Goal: Transaction & Acquisition: Purchase product/service

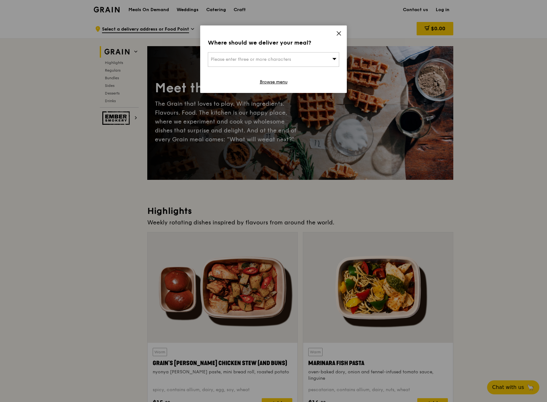
click at [275, 62] on span "Please enter three or more characters" at bounding box center [251, 59] width 80 height 5
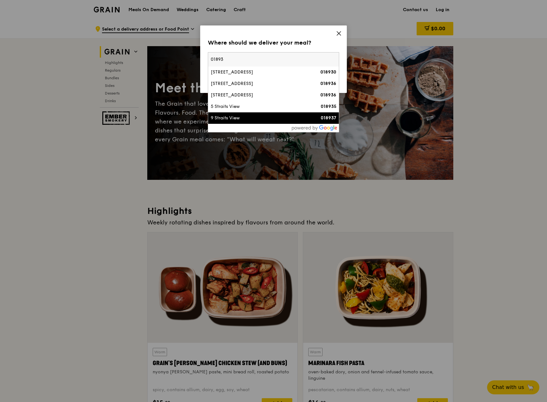
type input "01893"
click at [272, 120] on div "9 Straits View" at bounding box center [258, 118] width 94 height 6
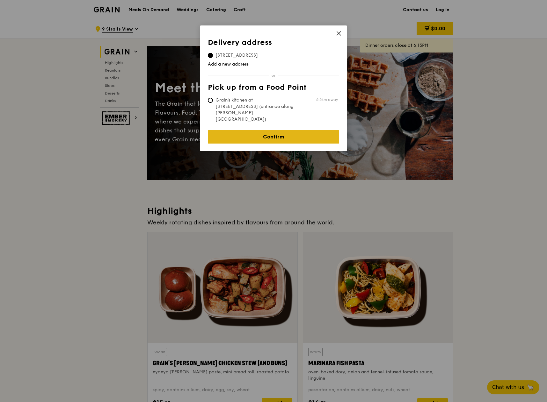
click at [274, 130] on link "Confirm" at bounding box center [273, 136] width 131 height 13
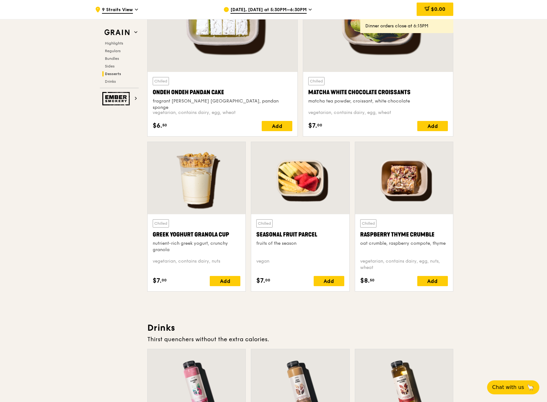
scroll to position [1944, 0]
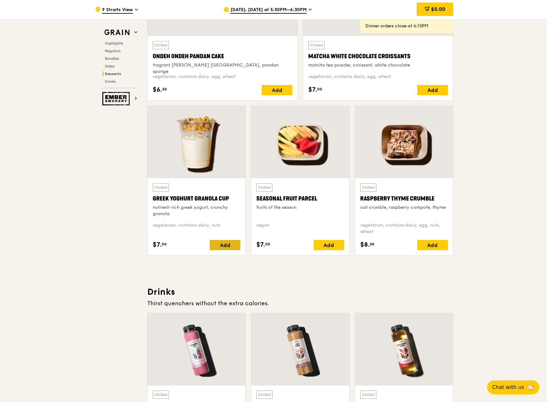
click at [217, 245] on div "Add" at bounding box center [225, 245] width 31 height 10
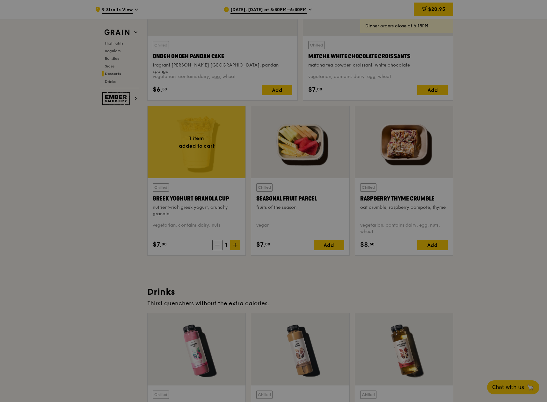
click at [233, 245] on div at bounding box center [273, 201] width 547 height 402
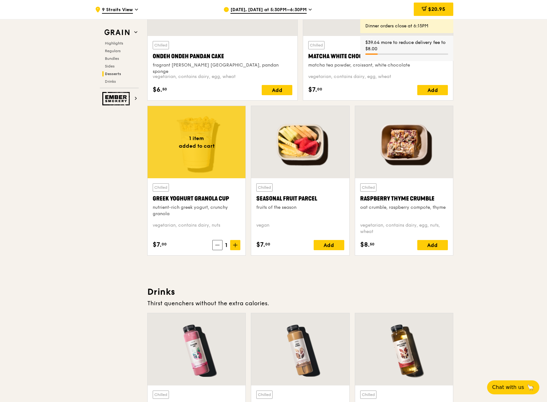
click at [233, 245] on icon at bounding box center [235, 245] width 4 height 4
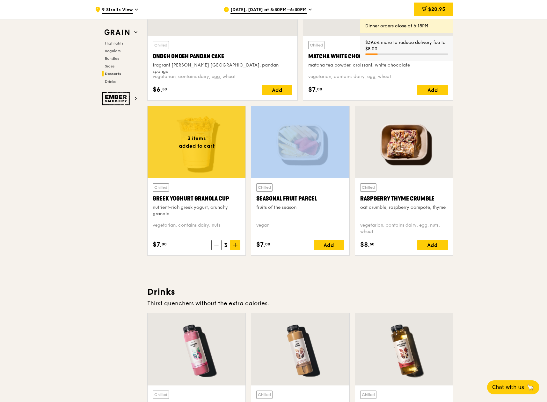
click at [233, 245] on icon at bounding box center [235, 245] width 4 height 4
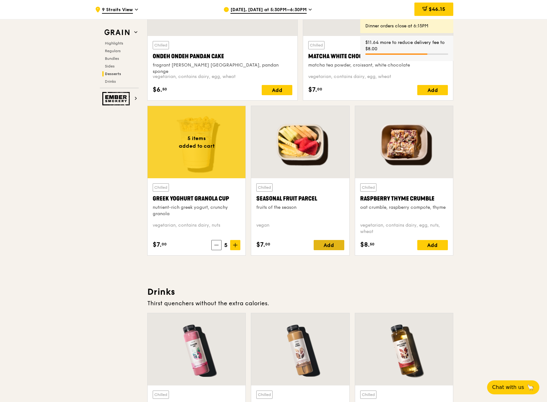
click at [339, 246] on div "Add" at bounding box center [329, 245] width 31 height 10
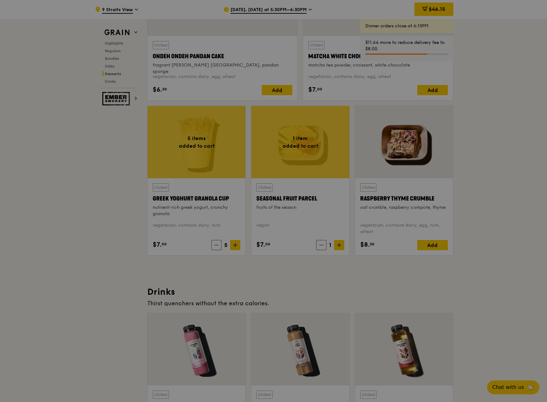
click at [339, 246] on div at bounding box center [273, 201] width 547 height 402
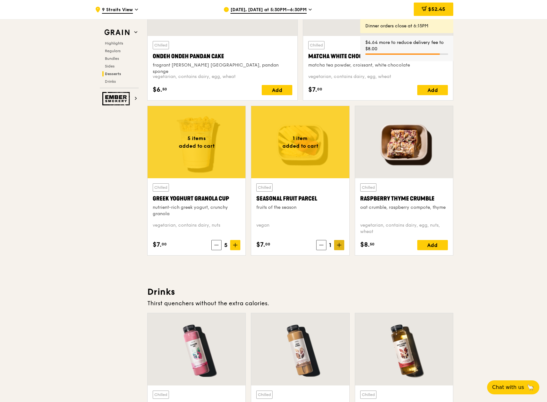
click at [341, 246] on icon at bounding box center [339, 245] width 4 height 4
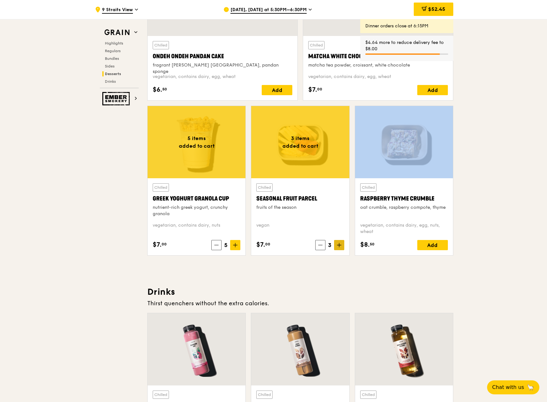
click at [341, 246] on icon at bounding box center [339, 245] width 4 height 4
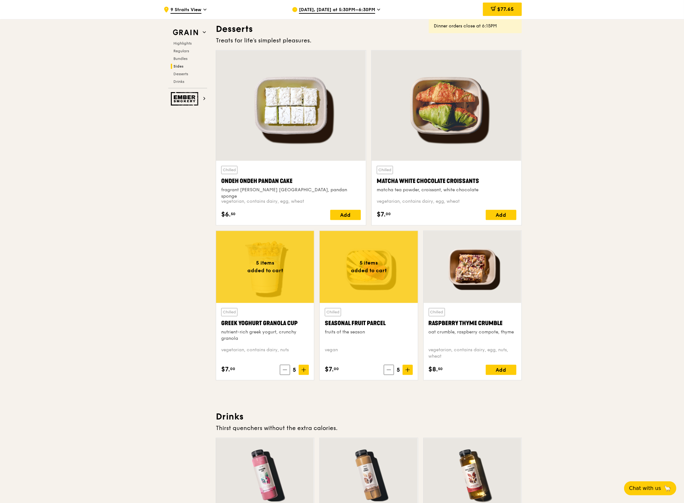
scroll to position [1814, 0]
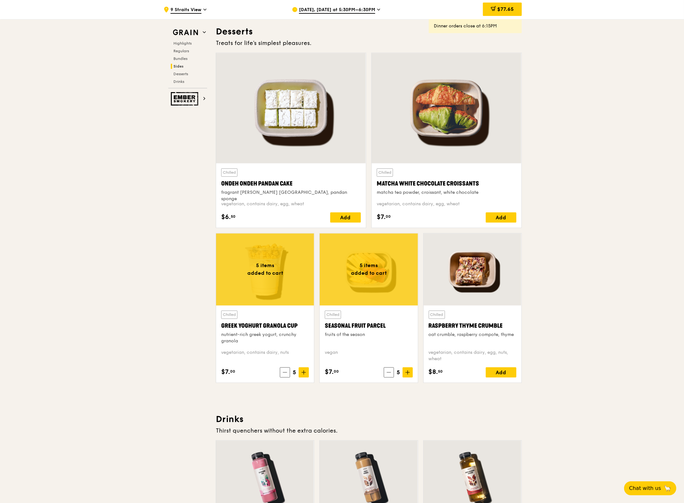
drag, startPoint x: 504, startPoint y: 269, endPoint x: 630, endPoint y: 336, distance: 142.6
click at [383, 370] on div "$7. 00 5" at bounding box center [369, 372] width 88 height 10
click at [389, 374] on icon at bounding box center [389, 372] width 4 height 4
click at [389, 374] on icon at bounding box center [388, 372] width 4 height 4
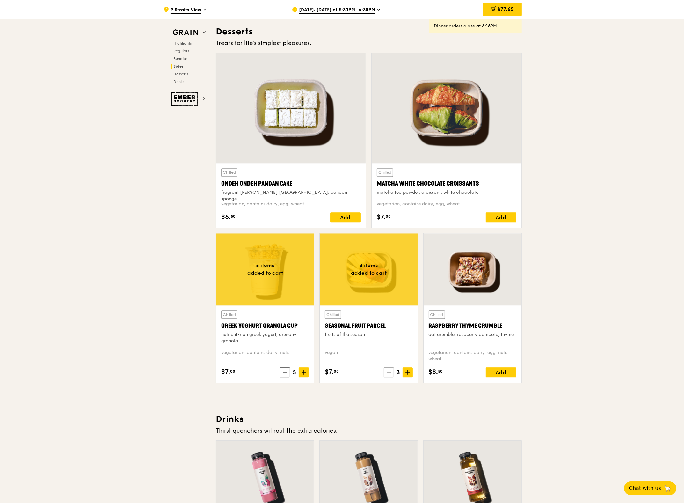
click at [389, 374] on icon at bounding box center [389, 372] width 4 height 4
click at [387, 372] on icon at bounding box center [389, 372] width 4 height 4
click at [388, 372] on icon at bounding box center [390, 372] width 4 height 4
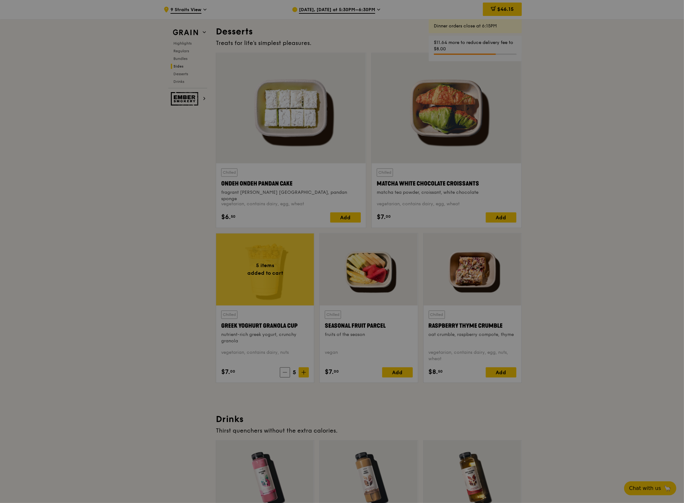
click at [283, 372] on icon at bounding box center [285, 372] width 4 height 4
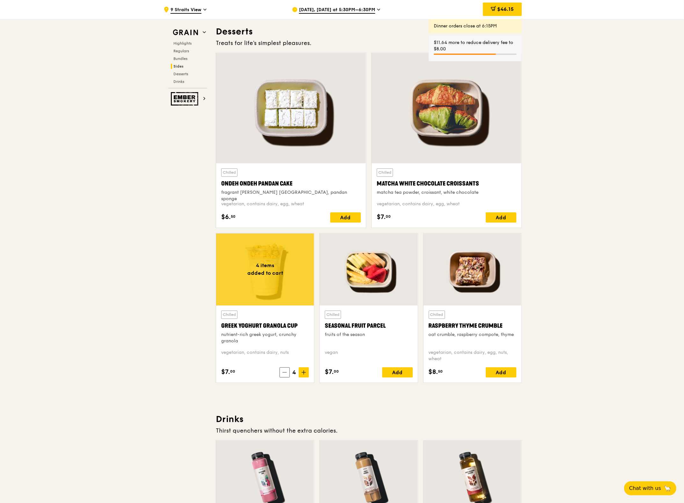
click at [283, 372] on icon at bounding box center [284, 372] width 4 height 4
click at [283, 372] on icon at bounding box center [285, 372] width 4 height 4
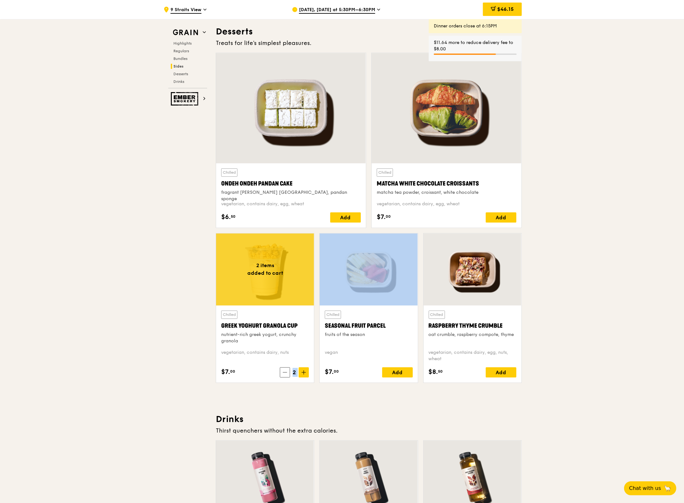
click at [283, 372] on icon at bounding box center [285, 372] width 4 height 4
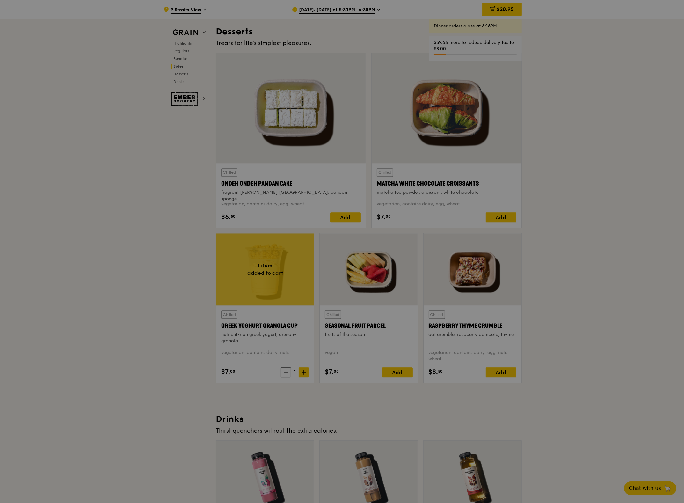
click at [283, 372] on div at bounding box center [342, 251] width 684 height 503
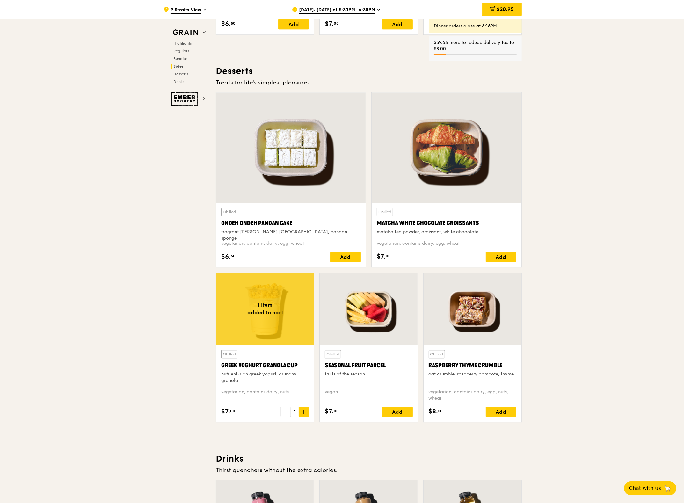
scroll to position [1774, 0]
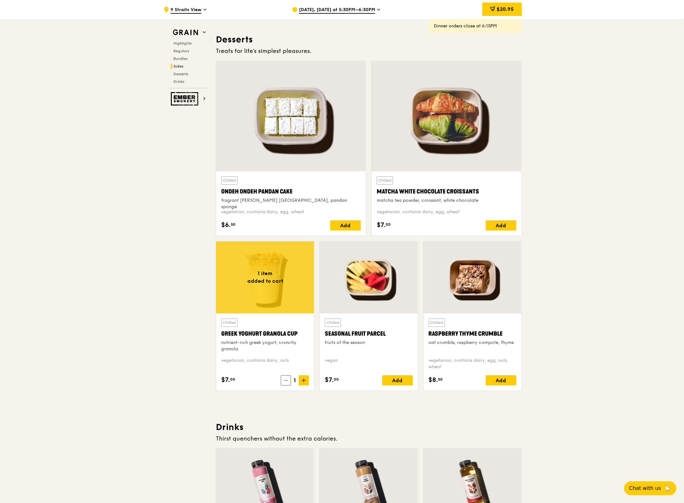
scroll to position [1854, 0]
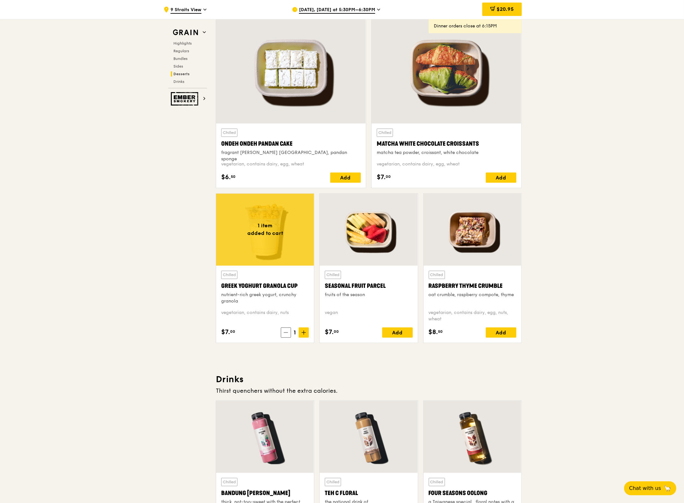
click at [507, 402] on div at bounding box center [473, 437] width 98 height 72
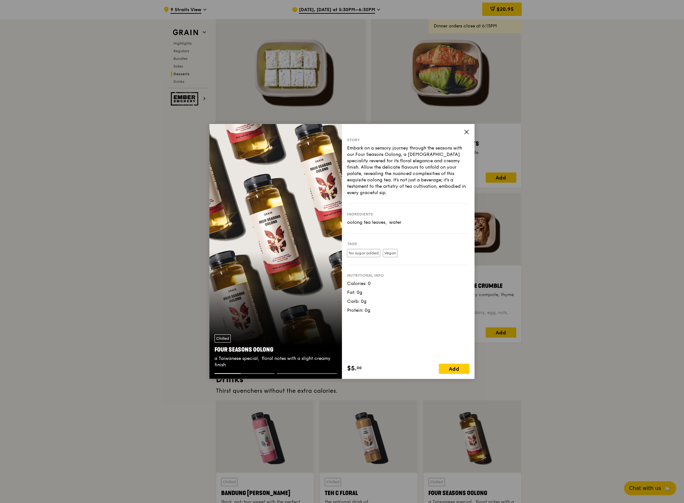
click at [467, 133] on icon at bounding box center [467, 132] width 4 height 4
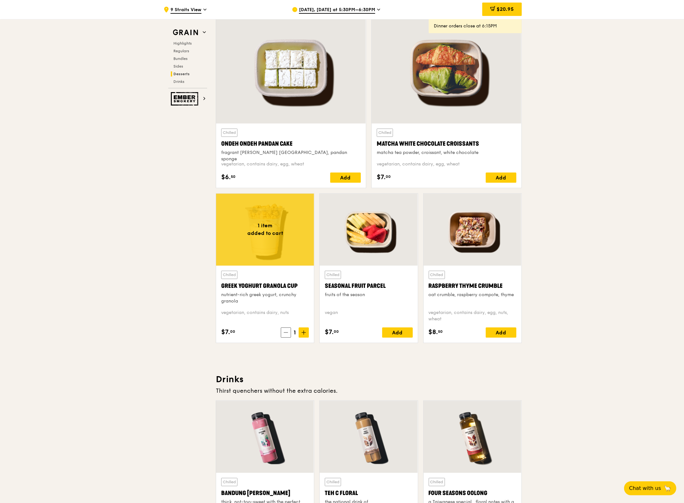
click at [285, 336] on span at bounding box center [286, 332] width 10 height 10
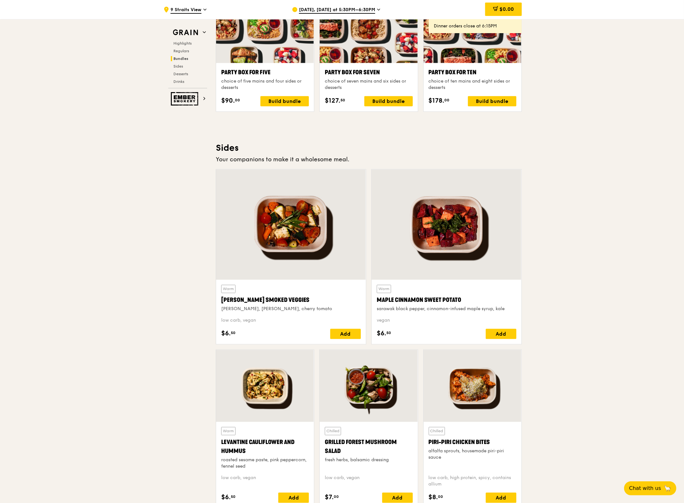
scroll to position [1296, 0]
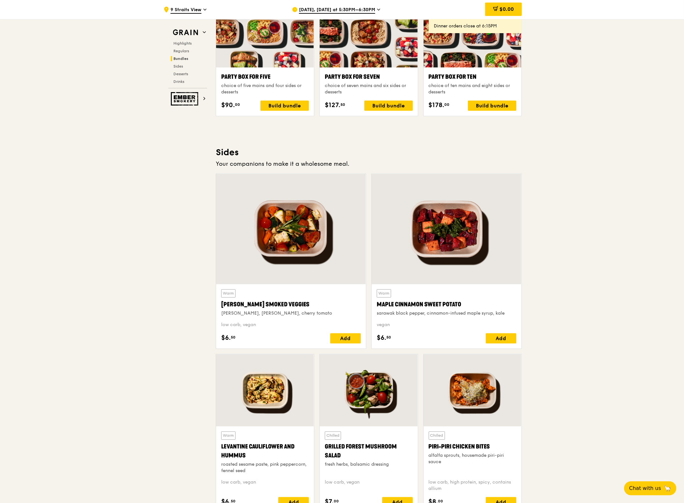
click at [548, 89] on div ".cls-1 { fill: none; stroke: #fff; stroke-linecap: round; stroke-linejoin: roun…" at bounding box center [342, 66] width 684 height 2687
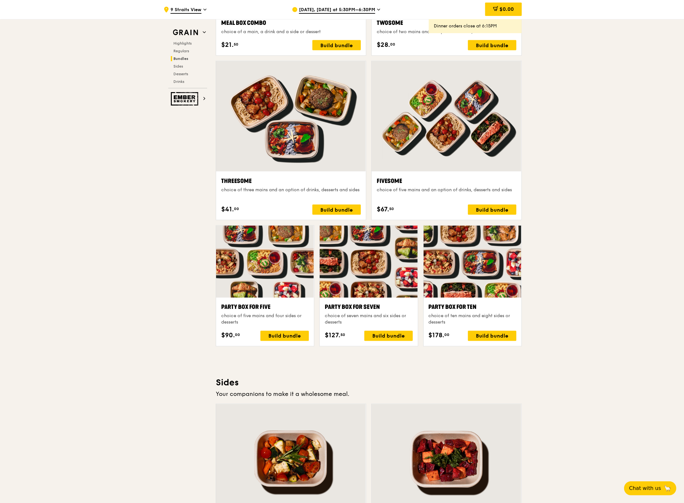
scroll to position [1057, 0]
